Goal: Use online tool/utility: Utilize a website feature to perform a specific function

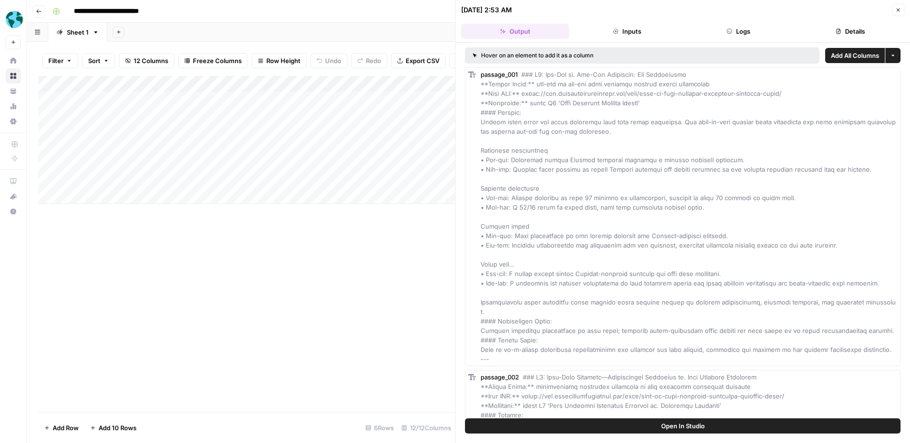
click at [264, 220] on div "Add Column" at bounding box center [246, 244] width 417 height 336
click at [895, 10] on icon "button" at bounding box center [898, 10] width 6 height 6
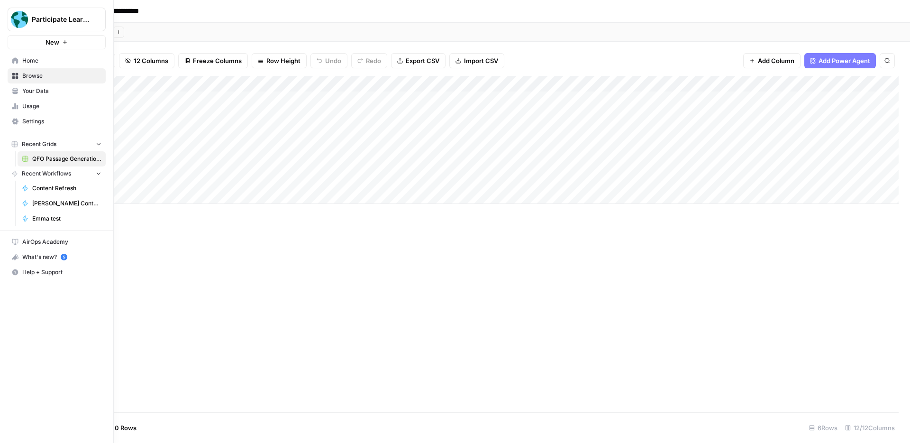
click at [97, 175] on icon "button" at bounding box center [98, 173] width 7 height 7
click at [36, 62] on span "Home" at bounding box center [61, 60] width 79 height 9
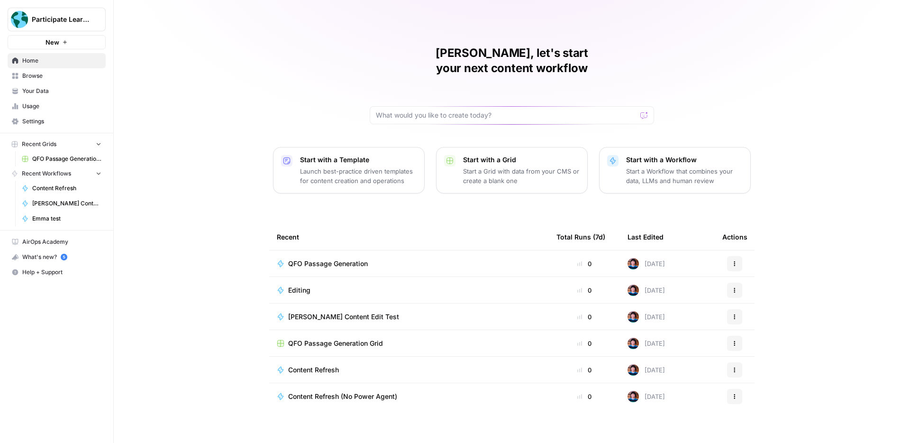
click at [319, 259] on span "QFO Passage Generation" at bounding box center [328, 263] width 80 height 9
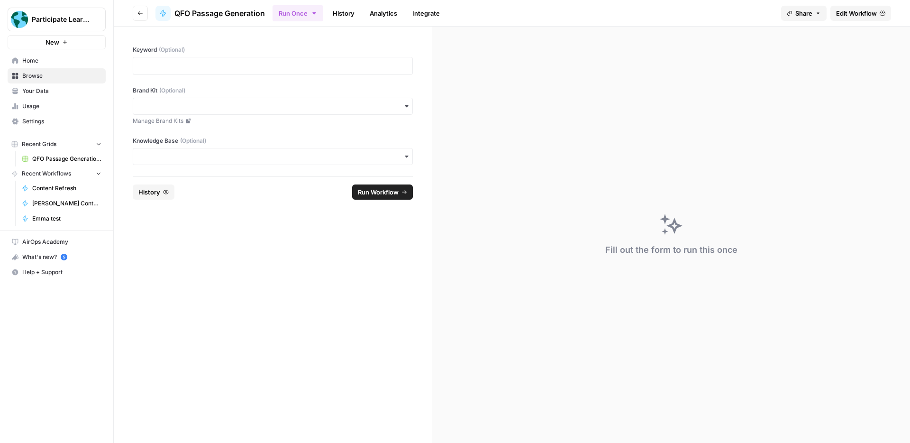
click at [347, 13] on link "History" at bounding box center [343, 13] width 33 height 15
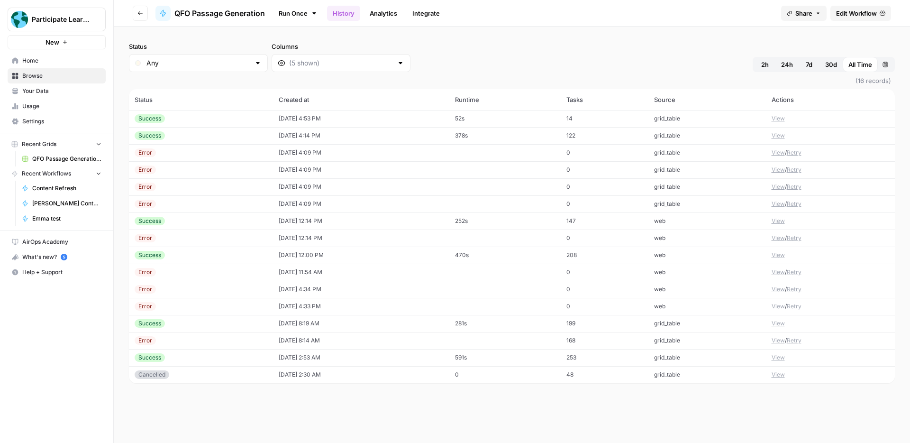
click at [772, 322] on button "View" at bounding box center [778, 323] width 13 height 9
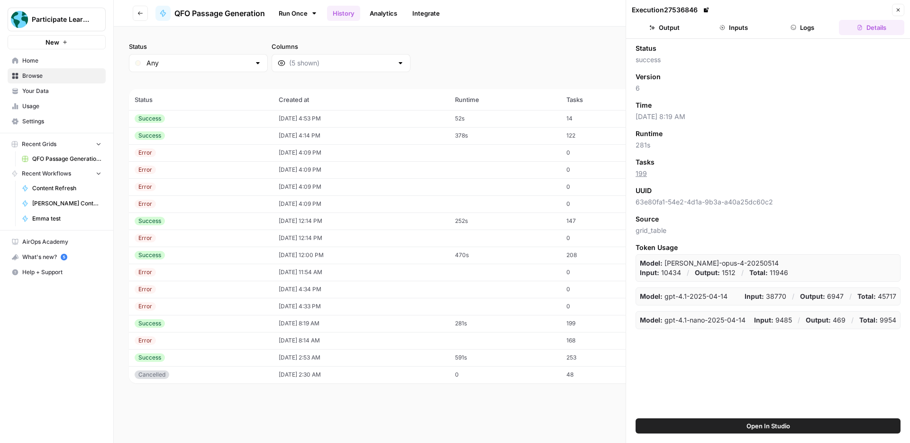
click at [729, 31] on button "Inputs" at bounding box center [733, 27] width 65 height 15
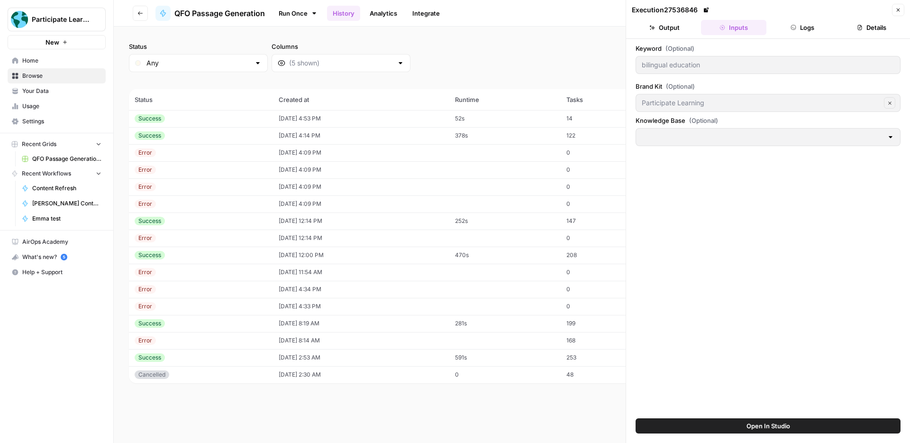
click at [529, 254] on td "470s" at bounding box center [504, 254] width 111 height 17
type input "Dual language schools"
type input "Dual Language Product Knowledge"
click at [521, 219] on td "252s" at bounding box center [504, 220] width 111 height 17
type input "sociocultural competence"
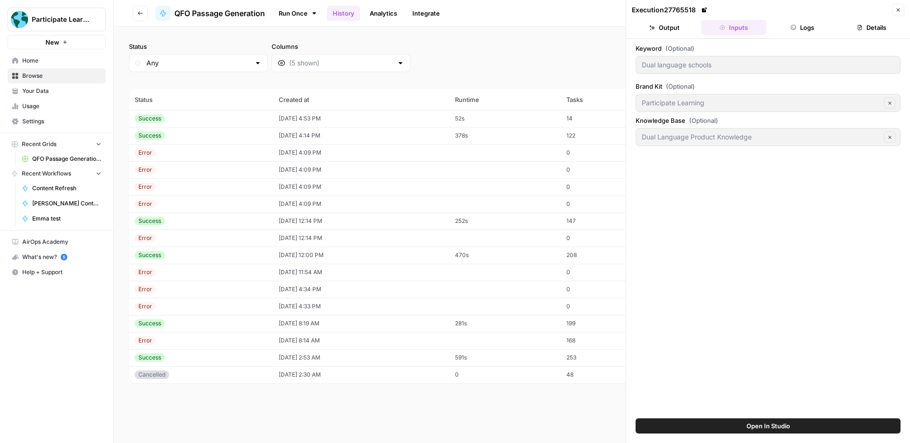
type input "Global Leaders Product Knowledge"
click at [521, 137] on td "378s" at bounding box center [504, 135] width 111 height 17
click at [519, 118] on td "52s" at bounding box center [504, 118] width 111 height 17
click at [896, 9] on icon "button" at bounding box center [898, 10] width 6 height 6
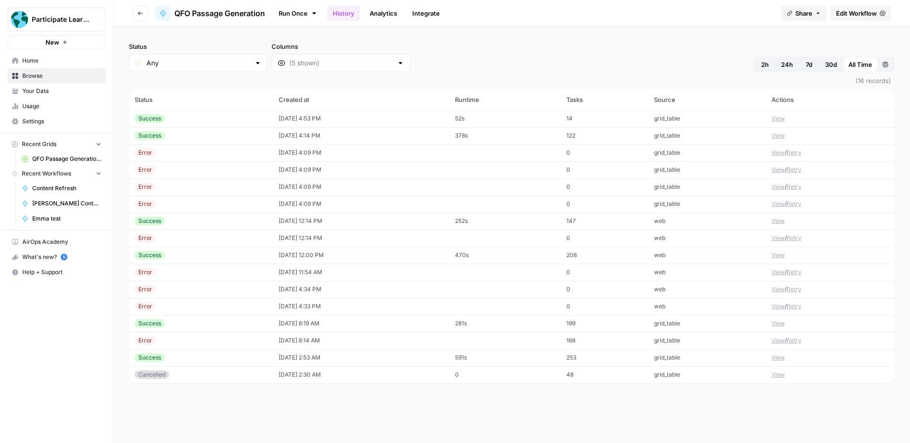
click at [208, 15] on span "QFO Passage Generation" at bounding box center [219, 13] width 91 height 11
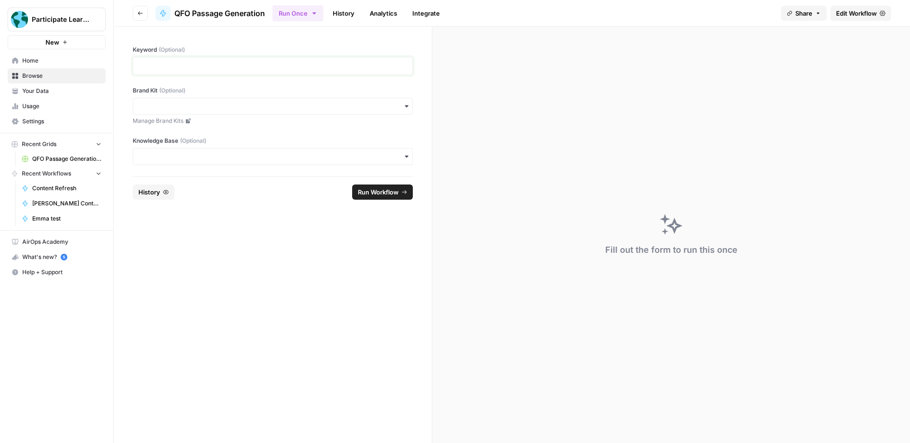
click at [228, 65] on p at bounding box center [273, 65] width 268 height 9
click at [252, 104] on input "Brand Kit (Optional)" at bounding box center [273, 105] width 268 height 9
click at [250, 132] on div "Participate Learning" at bounding box center [272, 132] width 279 height 18
click at [236, 159] on input "Knowledge Base (Optional)" at bounding box center [273, 156] width 268 height 9
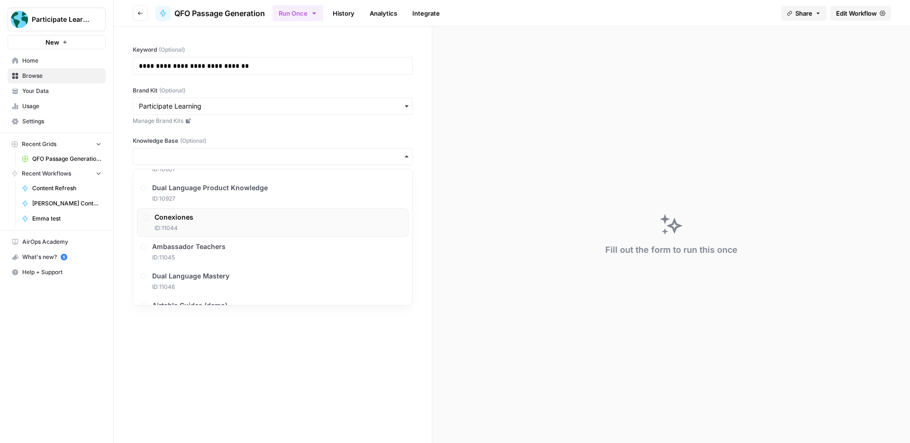
scroll to position [107, 0]
click at [228, 224] on div "Ambassador Teachers ID: 11045" at bounding box center [273, 227] width 272 height 28
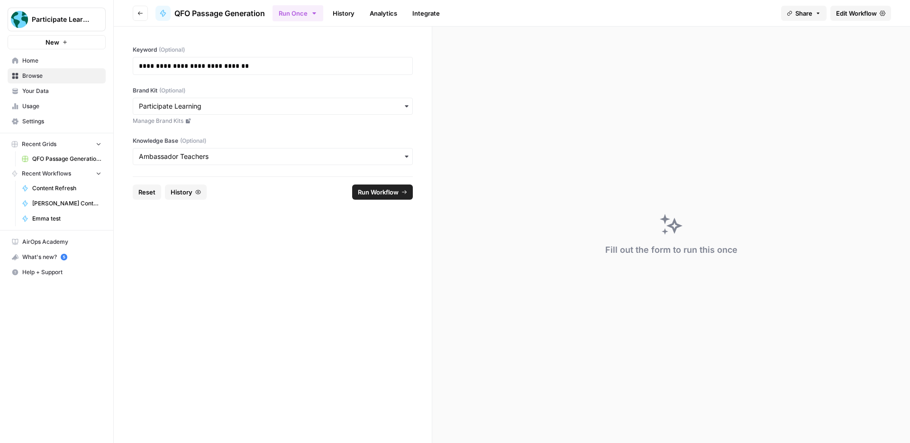
click at [277, 224] on form "**********" at bounding box center [273, 235] width 319 height 416
click at [354, 191] on button "Run Workflow" at bounding box center [382, 191] width 61 height 15
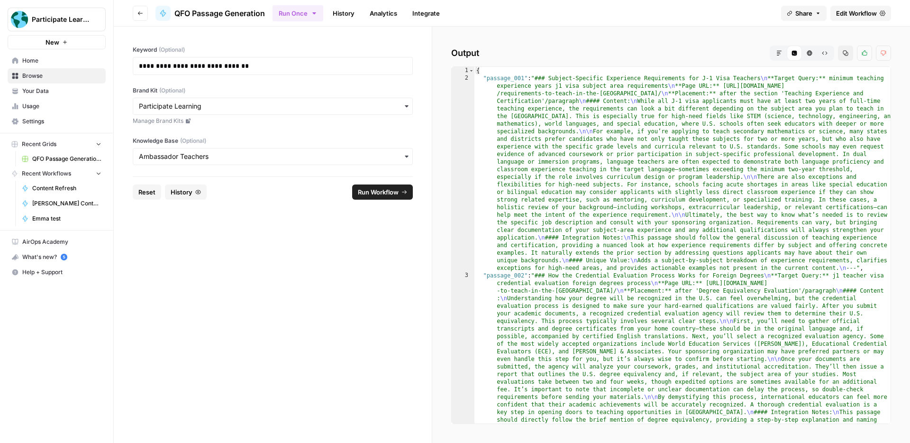
scroll to position [0, 0]
click at [779, 54] on icon "button" at bounding box center [779, 53] width 6 height 6
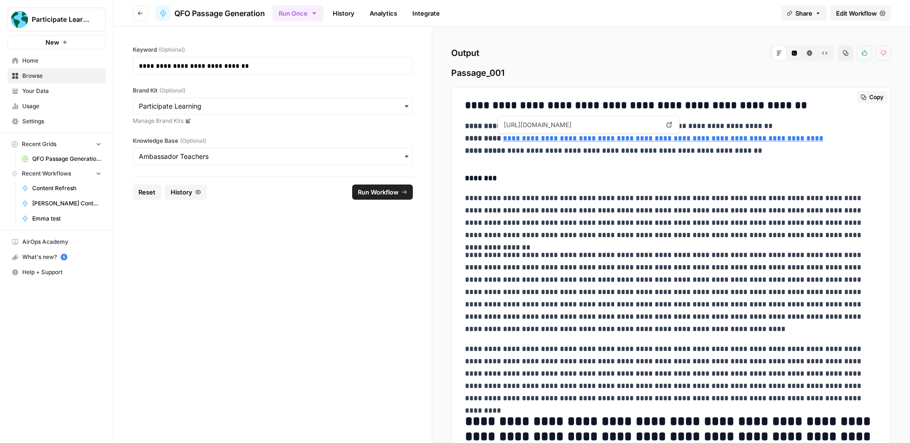
click at [787, 139] on link "**********" at bounding box center [663, 138] width 320 height 7
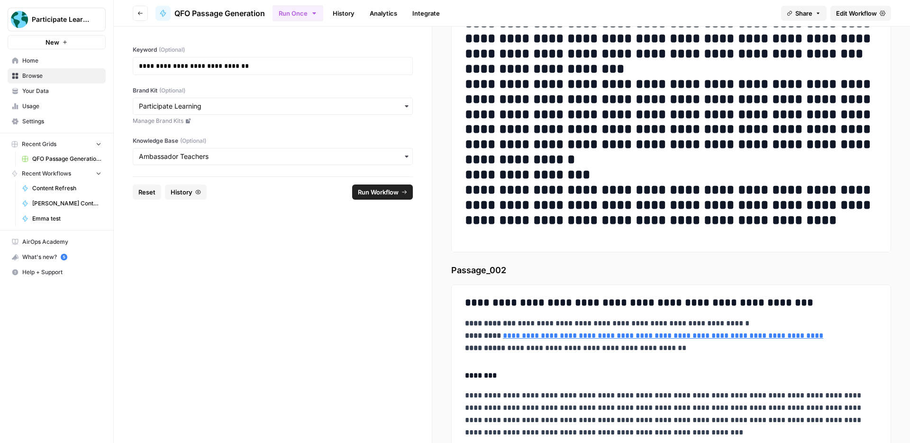
scroll to position [430, 0]
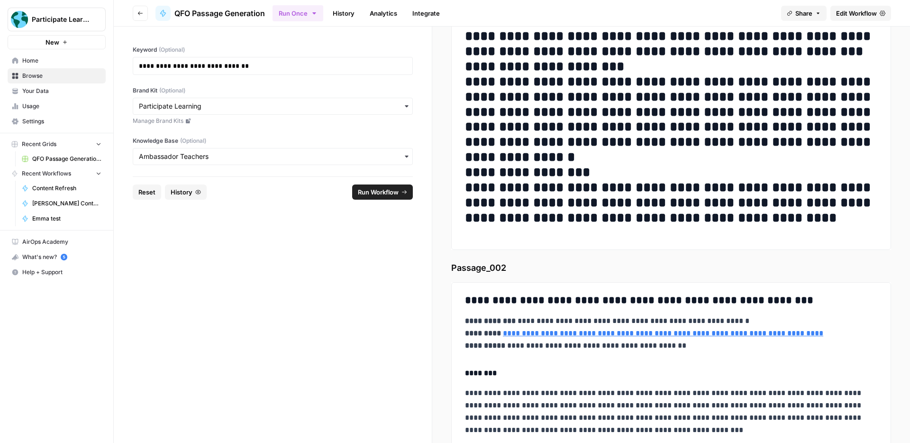
drag, startPoint x: 466, startPoint y: 105, endPoint x: 755, endPoint y: 216, distance: 309.7
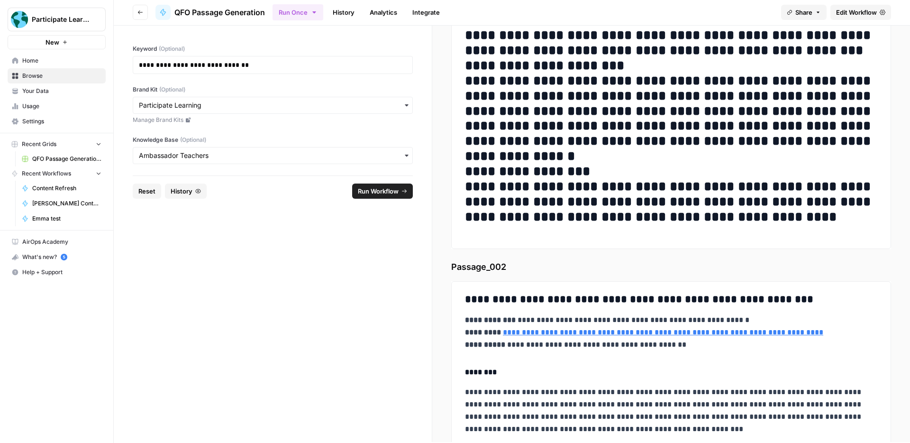
copy div "**********"
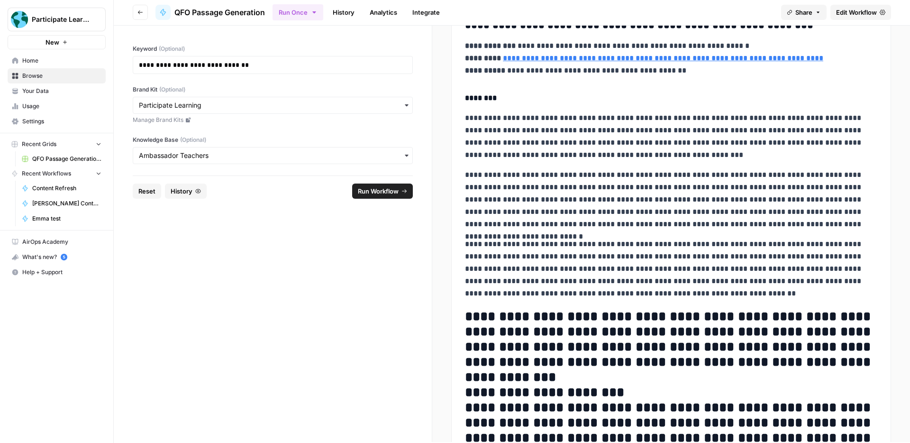
scroll to position [0, 0]
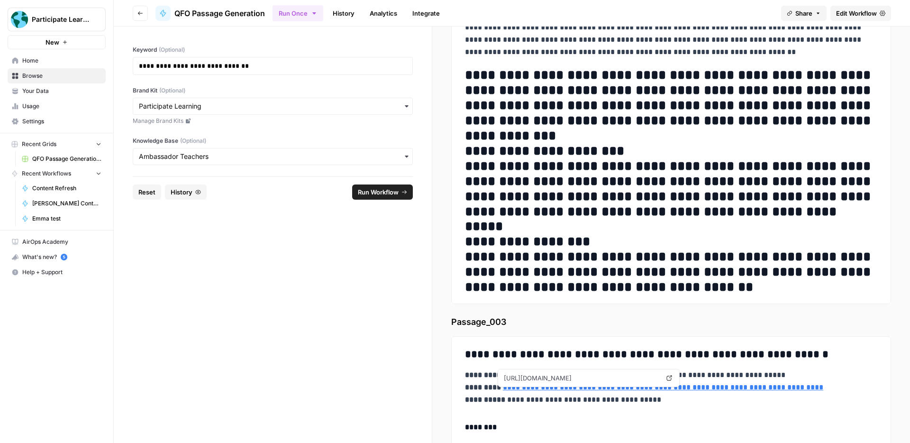
drag, startPoint x: 466, startPoint y: 120, endPoint x: 677, endPoint y: 280, distance: 264.9
click at [677, 280] on div "**********" at bounding box center [671, 35] width 424 height 522
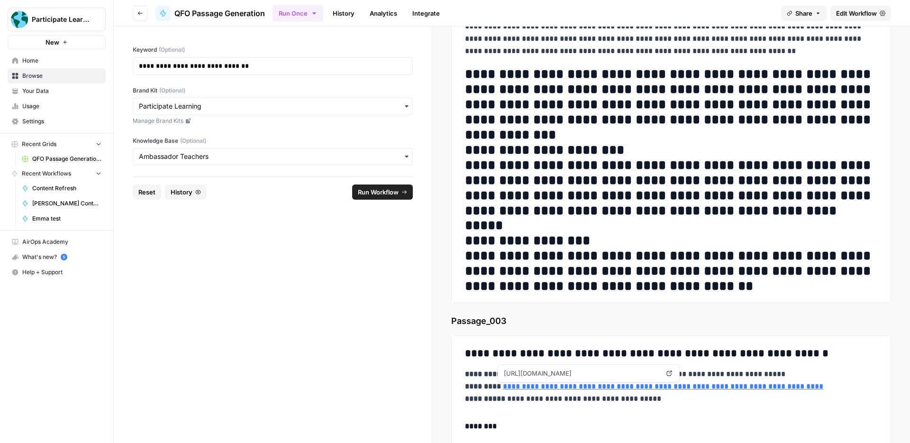
copy div "**********"
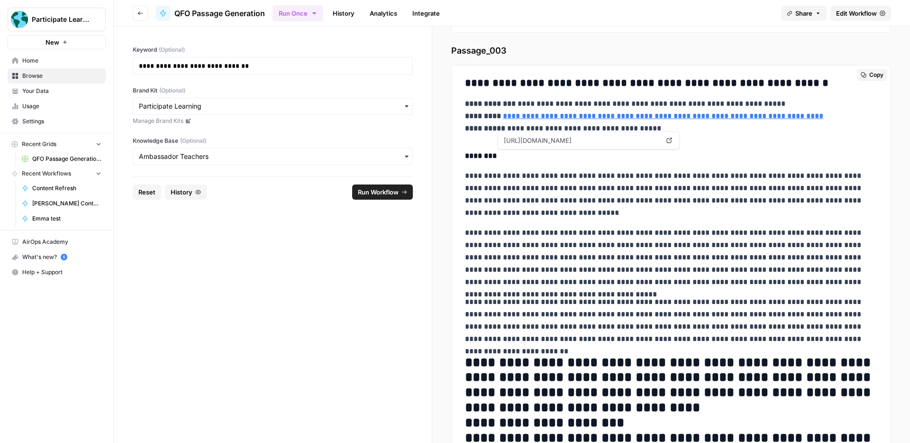
scroll to position [1221, 0]
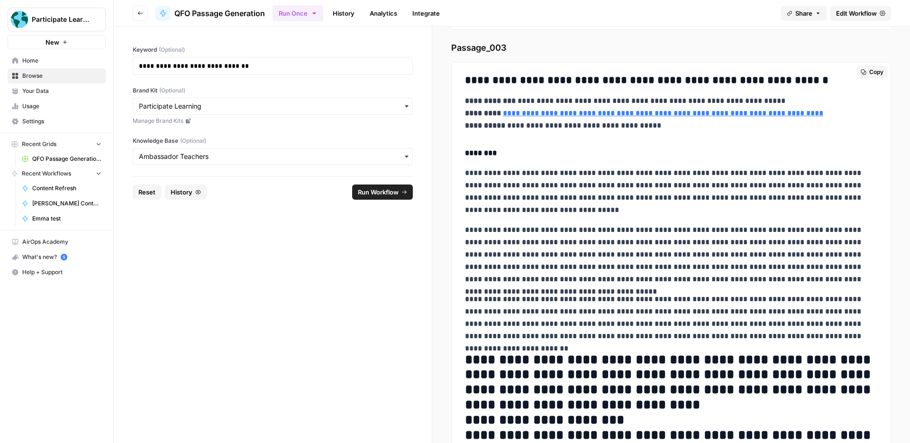
click at [476, 80] on h3 "**********" at bounding box center [671, 80] width 412 height 13
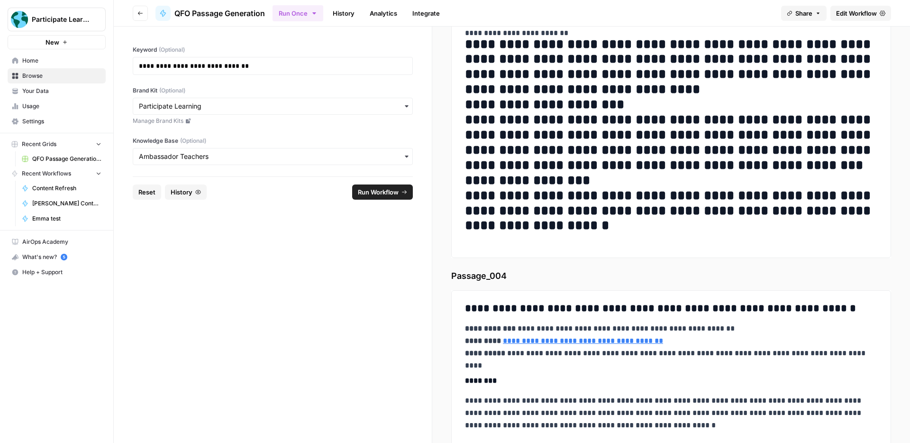
drag, startPoint x: 466, startPoint y: 80, endPoint x: 711, endPoint y: 226, distance: 284.2
click at [711, 226] on div "**********" at bounding box center [671, 2] width 424 height 494
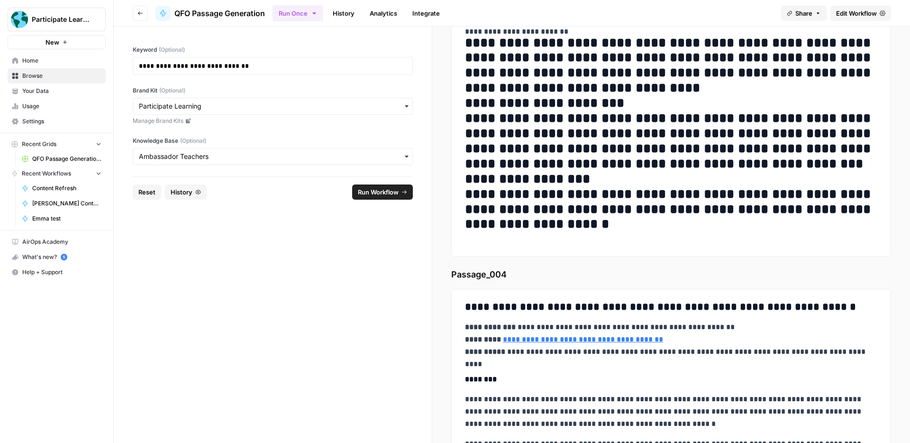
scroll to position [1538, 0]
copy div "**********"
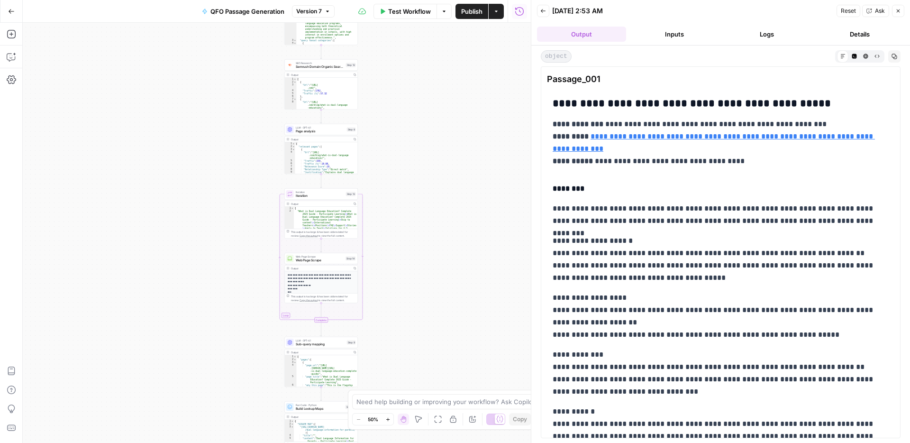
scroll to position [1743, 0]
